Goal: Navigation & Orientation: Find specific page/section

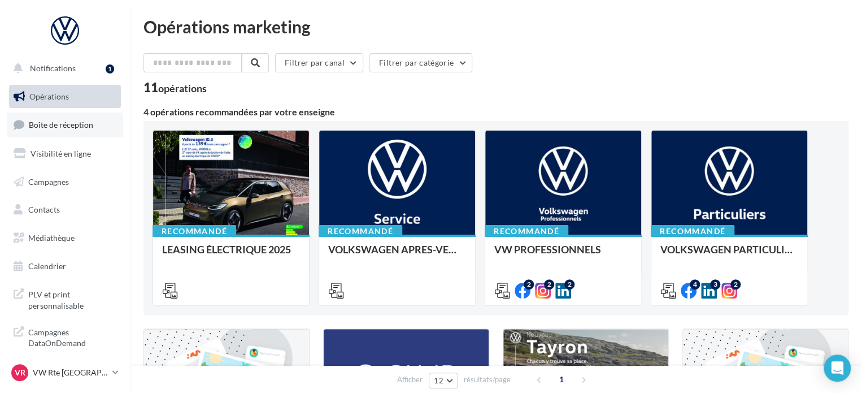
click at [116, 123] on div at bounding box center [118, 125] width 5 height 5
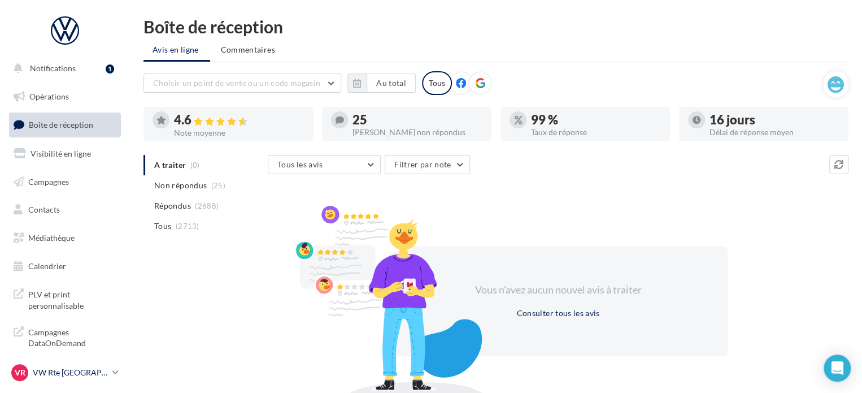
click at [83, 377] on p "VW Rte [GEOGRAPHIC_DATA]" at bounding box center [70, 372] width 75 height 11
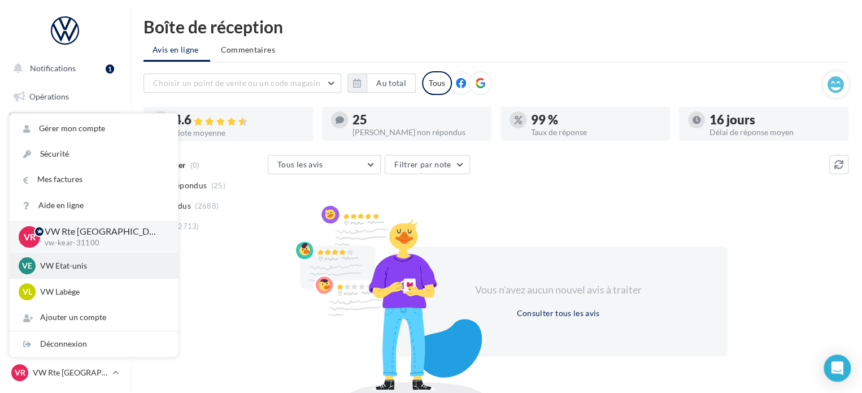
click at [133, 269] on p "VW Etat-unis" at bounding box center [102, 265] width 124 height 11
